Goal: Transaction & Acquisition: Purchase product/service

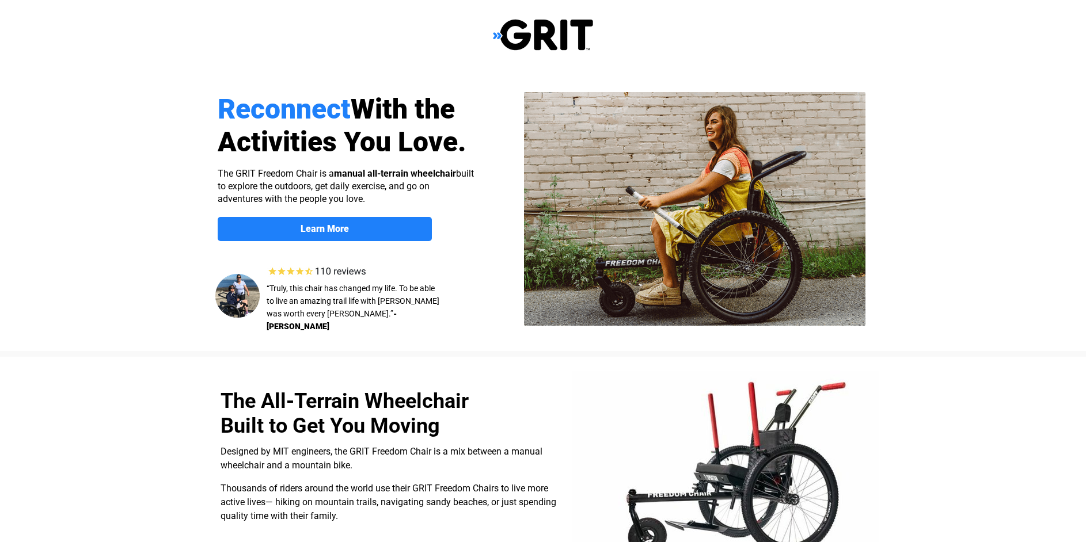
select select "US"
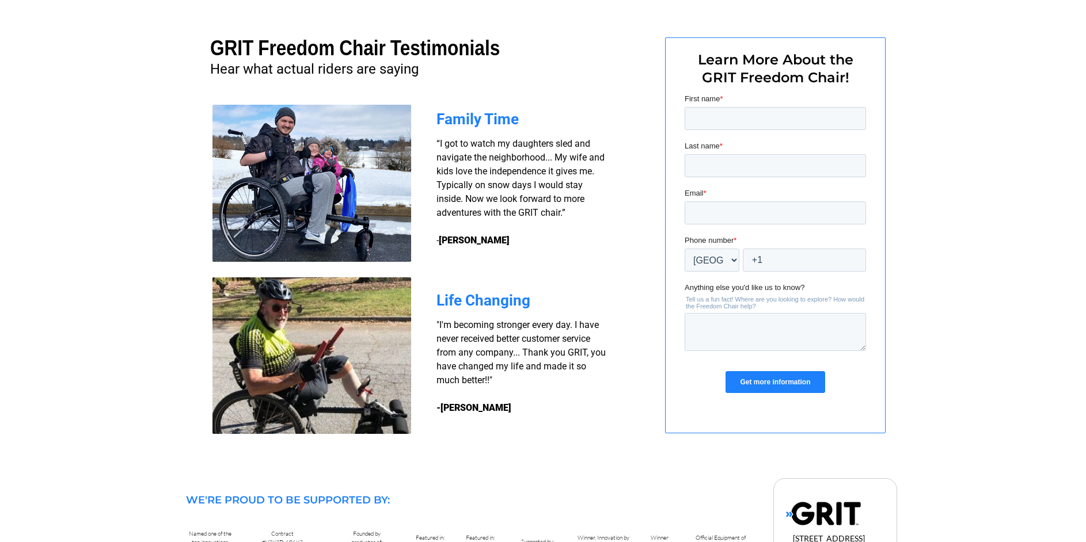
scroll to position [863, 0]
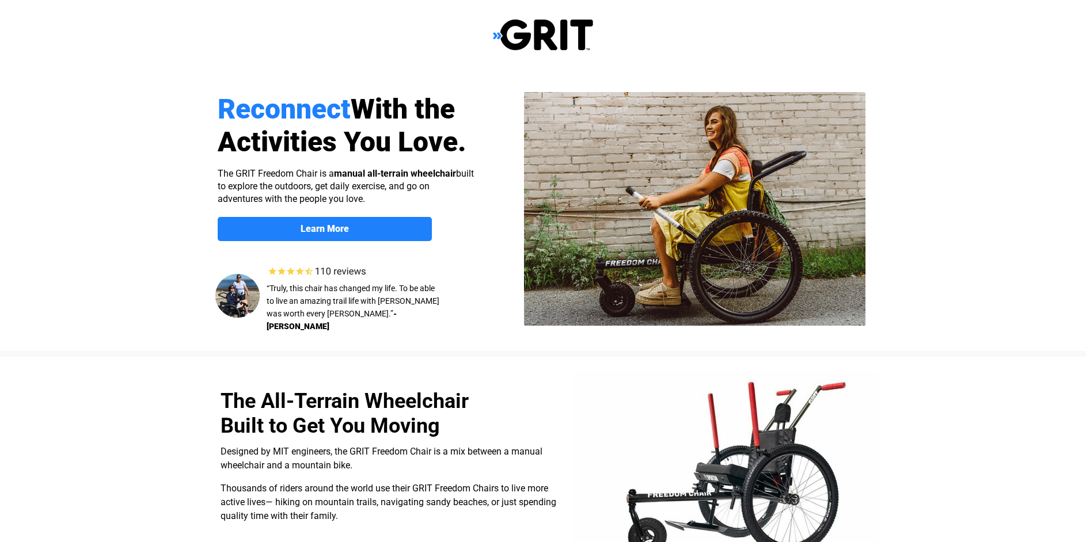
select select "US"
